Goal: Task Accomplishment & Management: Manage account settings

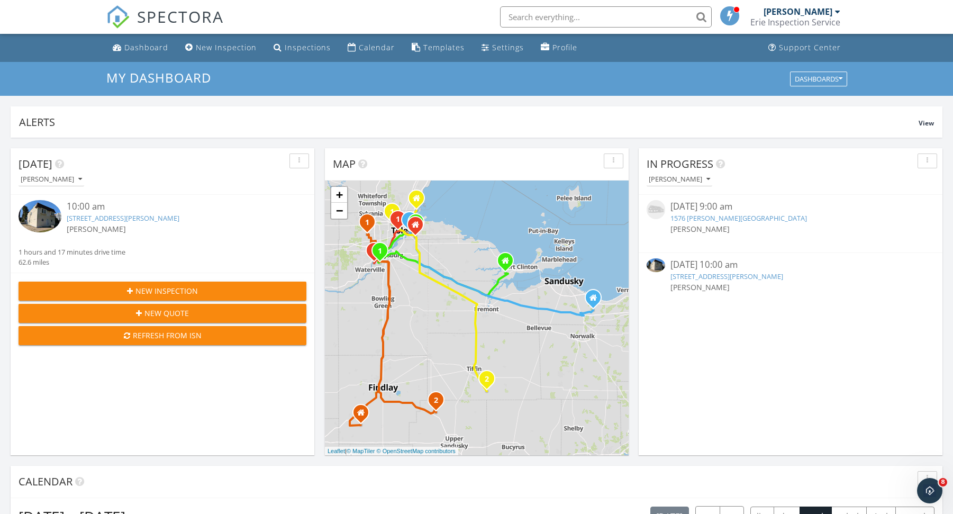
click at [122, 215] on link "[STREET_ADDRESS][PERSON_NAME]" at bounding box center [123, 218] width 113 height 10
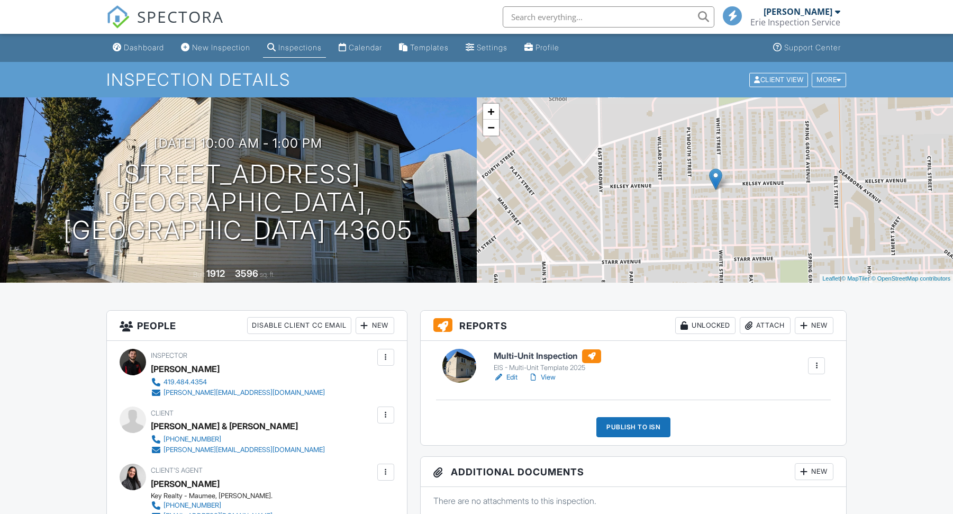
click at [512, 378] on link "Edit" at bounding box center [506, 377] width 24 height 11
